Goal: Task Accomplishment & Management: Manage account settings

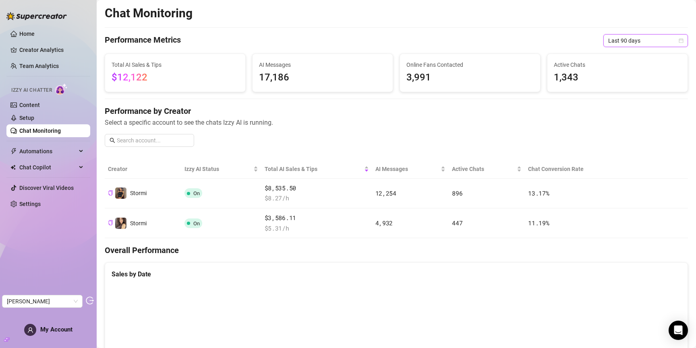
scroll to position [153, 0]
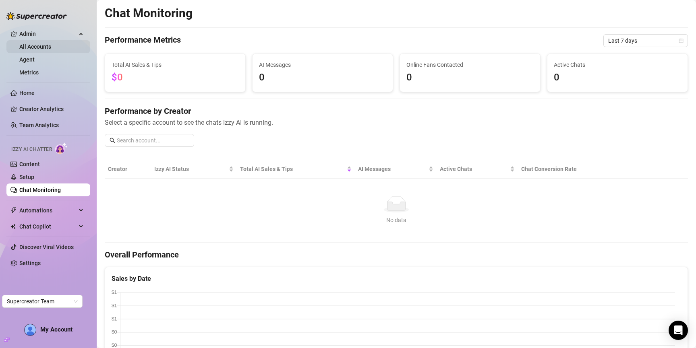
click at [29, 47] on link "All Accounts" at bounding box center [35, 47] width 32 height 6
drag, startPoint x: 34, startPoint y: 57, endPoint x: 36, endPoint y: 62, distance: 6.0
click at [34, 57] on link "Agent" at bounding box center [26, 59] width 15 height 6
click at [37, 69] on link "Metrics" at bounding box center [28, 72] width 19 height 6
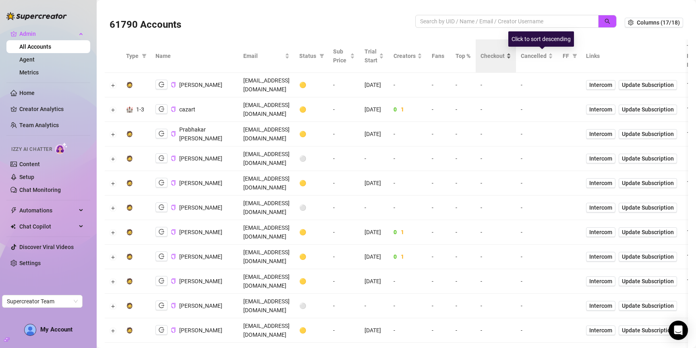
click at [505, 55] on span "Checkout" at bounding box center [493, 56] width 24 height 9
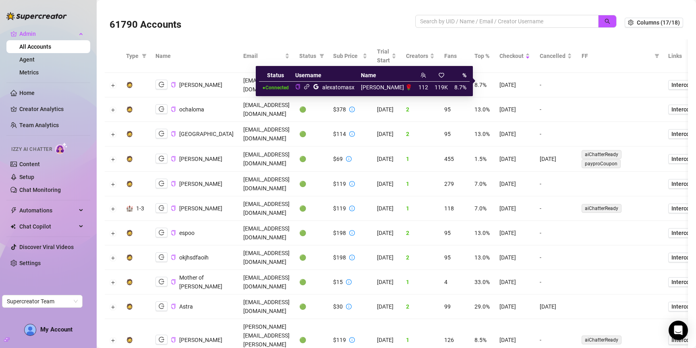
click at [310, 85] on icon "link" at bounding box center [307, 87] width 6 height 6
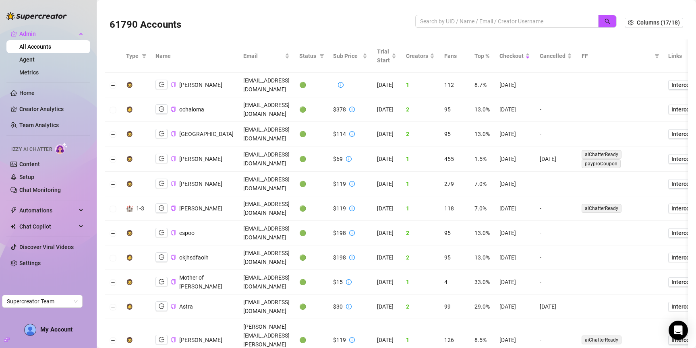
drag, startPoint x: 647, startPoint y: 155, endPoint x: 695, endPoint y: 153, distance: 48.4
click at [695, 153] on div "61790 Accounts Columns (17/18) Type Name Email Status Sub Price Trial Start Cre…" at bounding box center [396, 174] width 599 height 348
click at [574, 23] on input "search" at bounding box center [503, 21] width 167 height 9
paste input "RP5pwDCR9vhEnLOijicaWcTKS9h2"
click at [605, 20] on icon "search" at bounding box center [607, 21] width 5 height 5
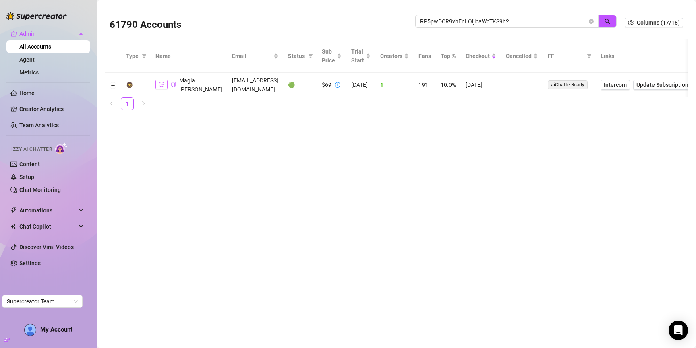
click at [160, 86] on icon "logout" at bounding box center [162, 85] width 6 height 6
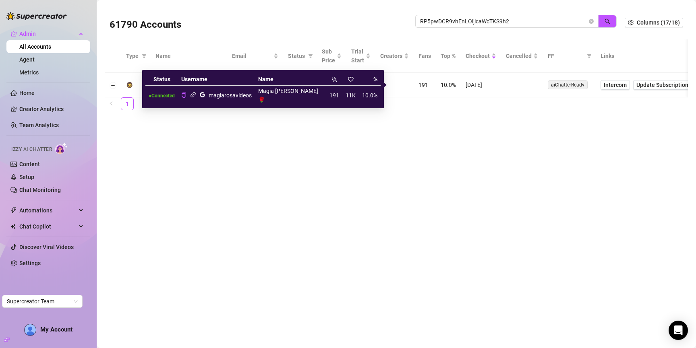
click at [196, 92] on icon "link" at bounding box center [193, 94] width 5 height 5
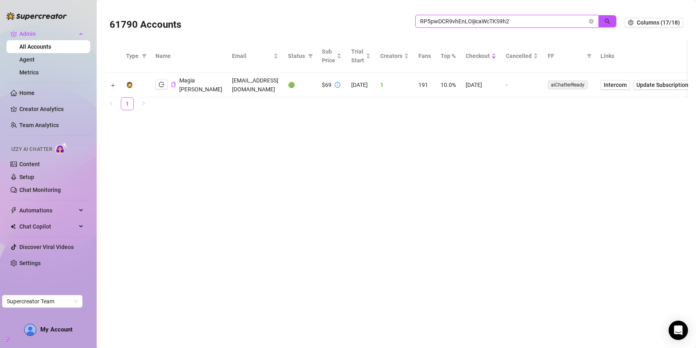
click at [570, 22] on input "RP5pwDCR9vhEnLOijicaWcTKS9h2" at bounding box center [503, 21] width 167 height 9
click at [570, 21] on input "RP5pwDCR9vhEnLOijicaWcTKS9h2" at bounding box center [503, 21] width 167 height 9
drag, startPoint x: 571, startPoint y: 21, endPoint x: 578, endPoint y: 20, distance: 7.0
click at [571, 21] on input "RP5pwDCR9vhEnLOijicaWcTKS9h2" at bounding box center [503, 21] width 167 height 9
paste input "info@miropawells.com"
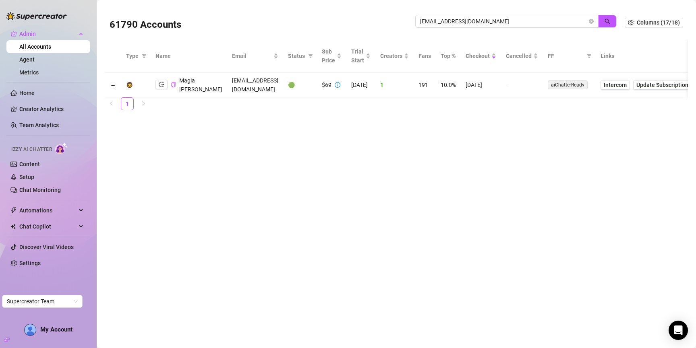
click at [618, 19] on div "61790 Accounts info@miropawells.com" at bounding box center [367, 22] width 515 height 27
click at [612, 19] on button "button" at bounding box center [607, 21] width 19 height 13
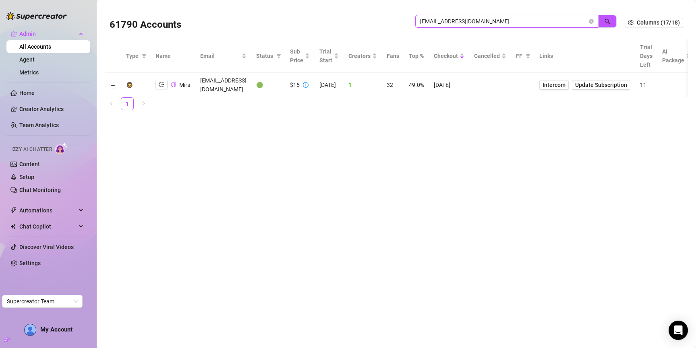
click at [471, 21] on input "info@miropawells.com" at bounding box center [503, 21] width 167 height 9
type input "prest"
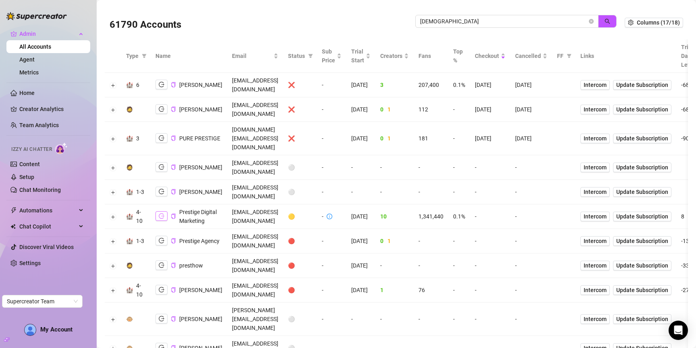
click at [161, 214] on icon "logout" at bounding box center [162, 217] width 6 height 6
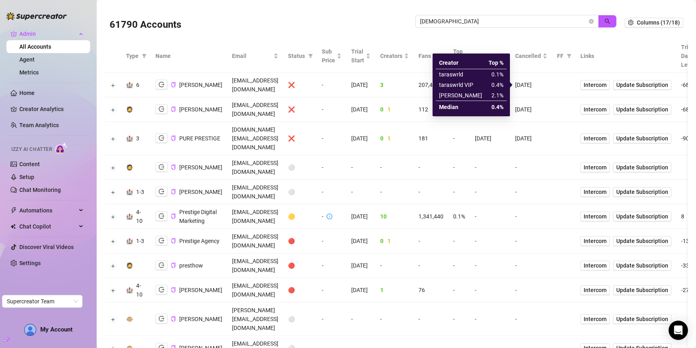
click at [458, 73] on td "taraswrld" at bounding box center [461, 74] width 50 height 11
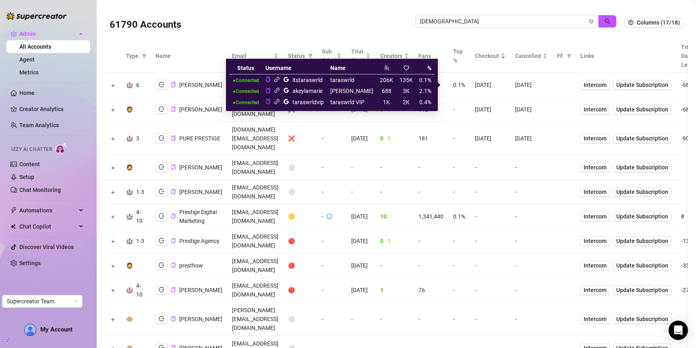
click at [280, 79] on icon "link" at bounding box center [276, 79] width 5 height 5
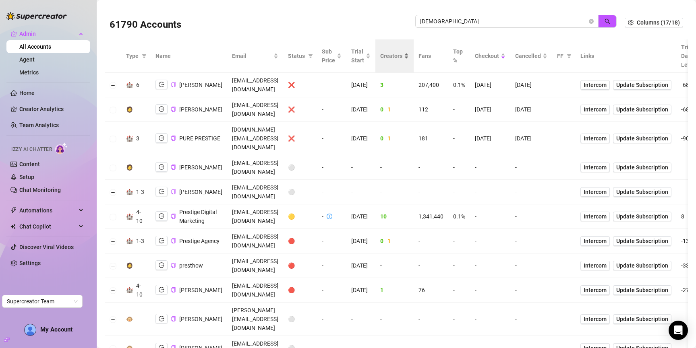
drag, startPoint x: 519, startPoint y: 53, endPoint x: 473, endPoint y: 52, distance: 45.9
click at [470, 53] on th "Top %" at bounding box center [459, 55] width 22 height 33
click at [113, 83] on button "Expand row" at bounding box center [113, 85] width 6 height 6
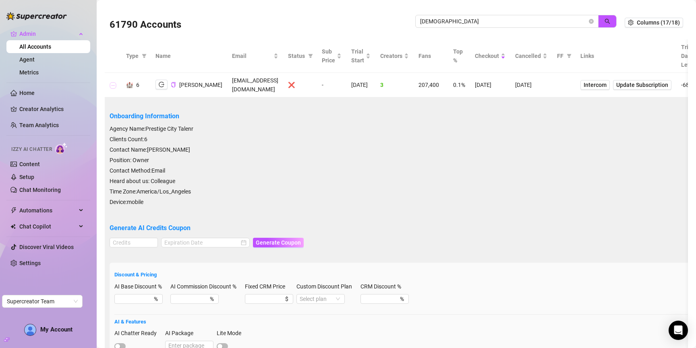
click at [112, 84] on button "Collapse row" at bounding box center [113, 85] width 6 height 6
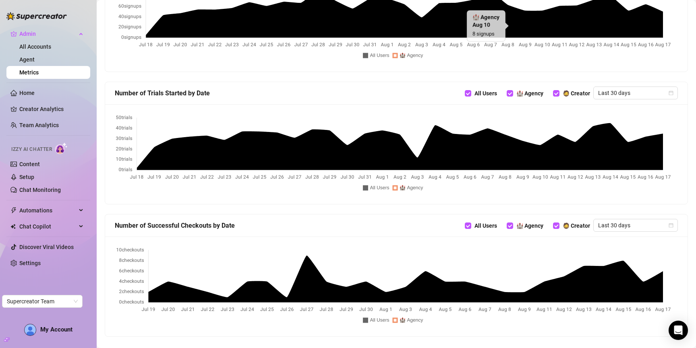
scroll to position [373, 0]
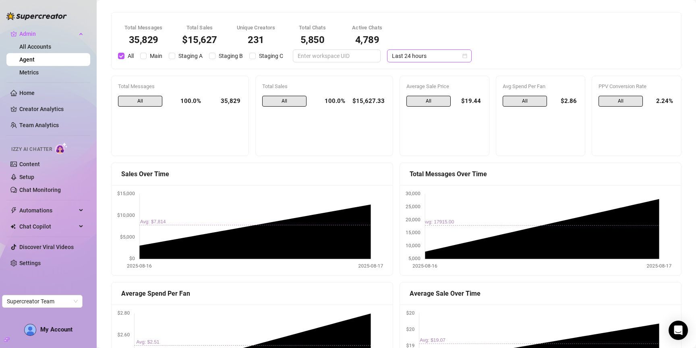
click at [396, 55] on span "Last 24 hours" at bounding box center [429, 56] width 75 height 12
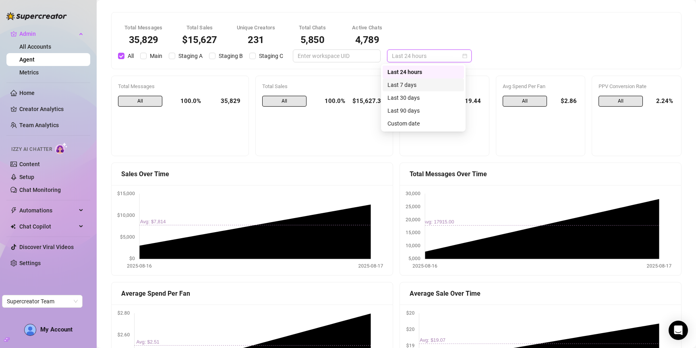
click at [406, 83] on div "Last 7 days" at bounding box center [424, 85] width 72 height 9
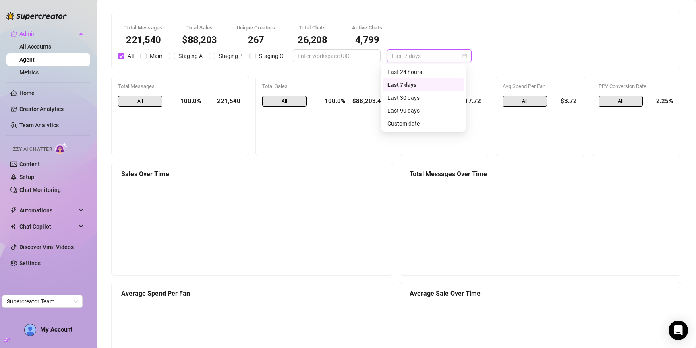
click at [435, 60] on span "Last 7 days" at bounding box center [429, 56] width 75 height 12
click at [431, 95] on div "Last 30 days" at bounding box center [424, 97] width 72 height 9
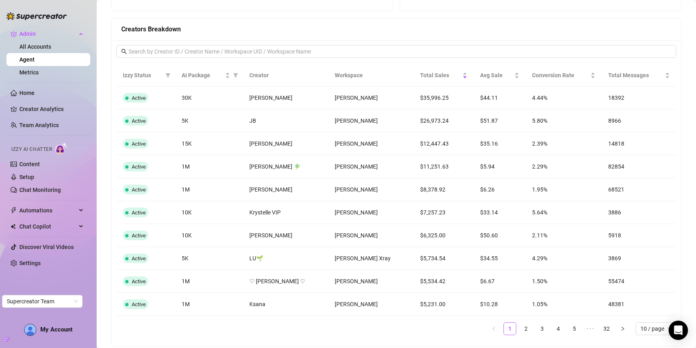
scroll to position [506, 0]
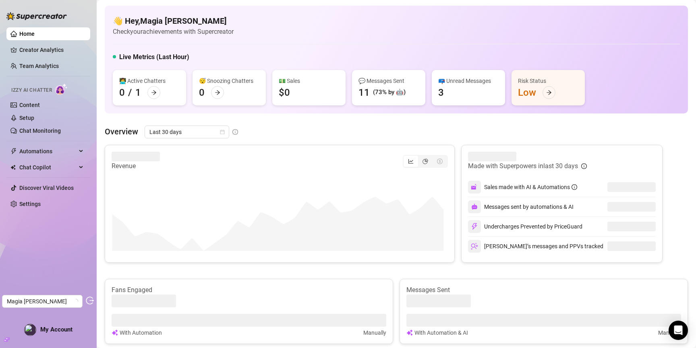
drag, startPoint x: 231, startPoint y: 158, endPoint x: 223, endPoint y: 156, distance: 7.9
click at [230, 158] on div "Revenue" at bounding box center [280, 161] width 336 height 19
click at [33, 128] on link "Chat Monitoring" at bounding box center [39, 131] width 41 height 6
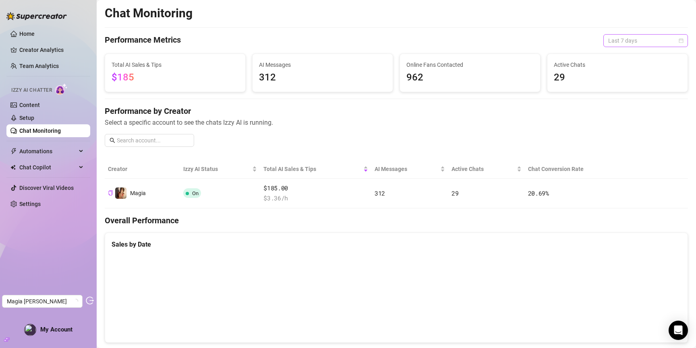
click at [638, 36] on span "Last 7 days" at bounding box center [645, 41] width 75 height 12
click at [628, 92] on div "Last 90 days" at bounding box center [640, 95] width 72 height 9
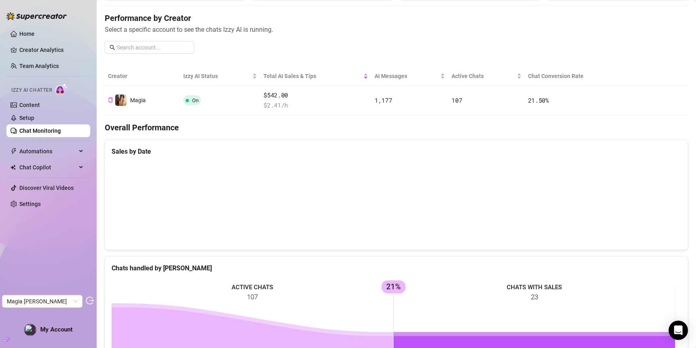
scroll to position [45, 0]
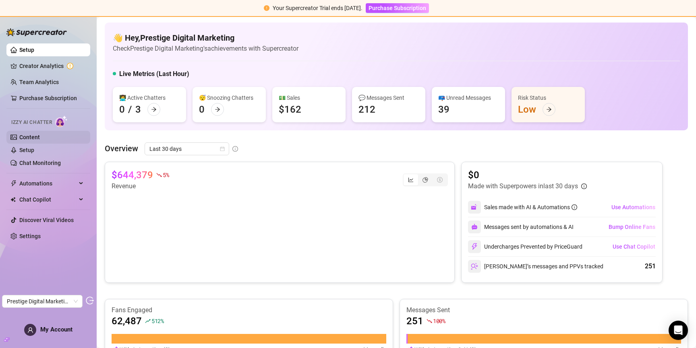
click at [40, 139] on link "Content" at bounding box center [29, 137] width 21 height 6
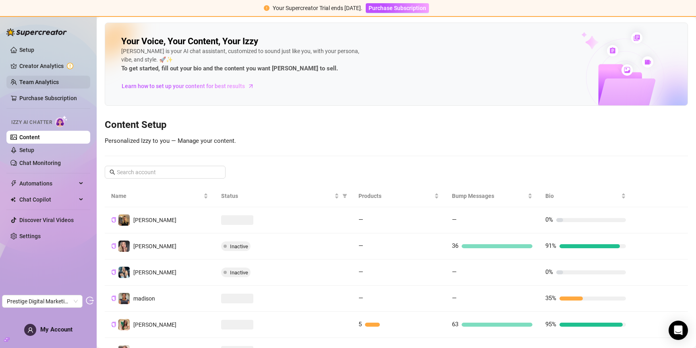
click at [42, 85] on link "Team Analytics" at bounding box center [38, 82] width 39 height 6
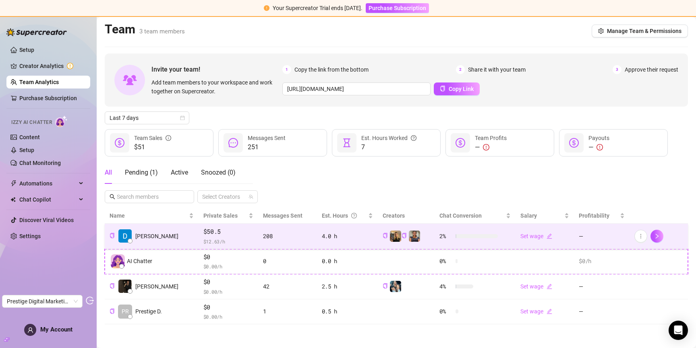
scroll to position [1, 0]
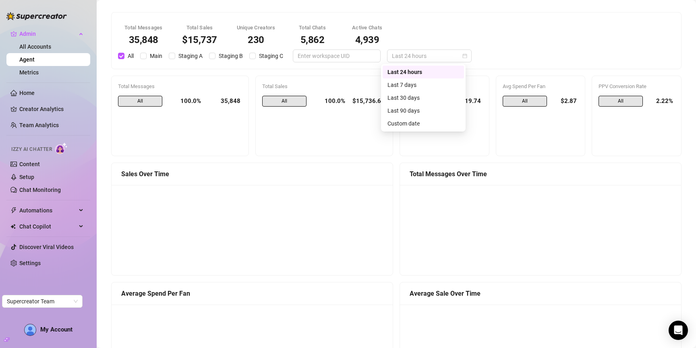
drag, startPoint x: 410, startPoint y: 55, endPoint x: 420, endPoint y: 77, distance: 24.3
click at [410, 55] on span "Last 24 hours" at bounding box center [429, 56] width 75 height 12
click at [425, 84] on div "Last 7 days" at bounding box center [424, 85] width 72 height 9
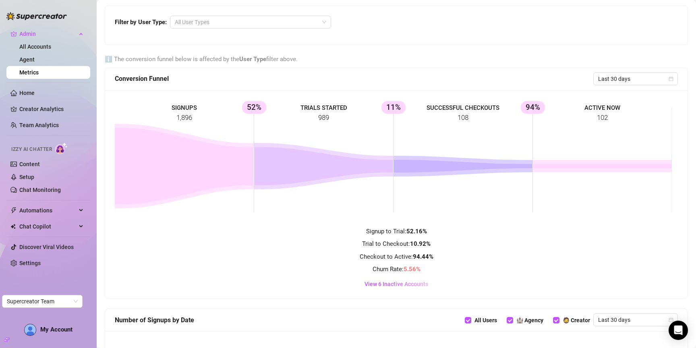
scroll to position [373, 0]
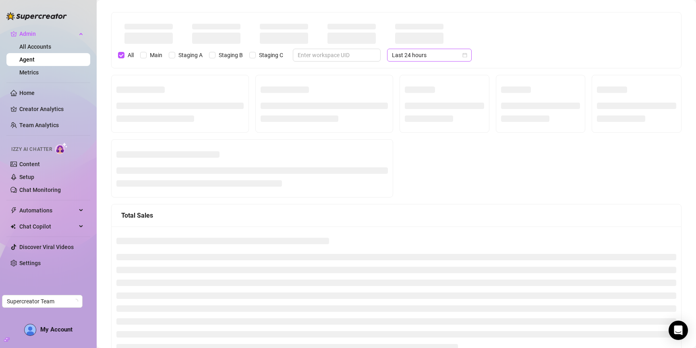
click at [430, 55] on span "Last 24 hours" at bounding box center [429, 55] width 75 height 12
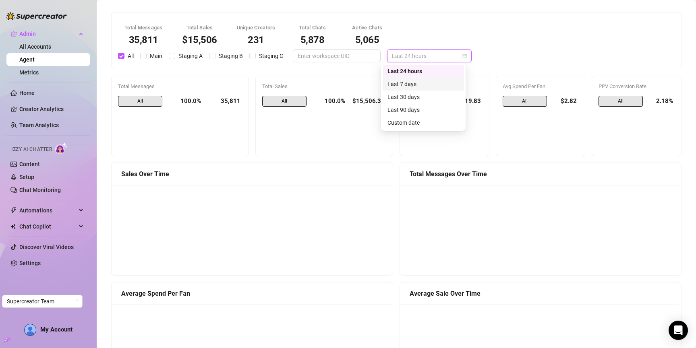
click at [423, 85] on div "Last 7 days" at bounding box center [424, 84] width 72 height 9
